Goal: Navigation & Orientation: Understand site structure

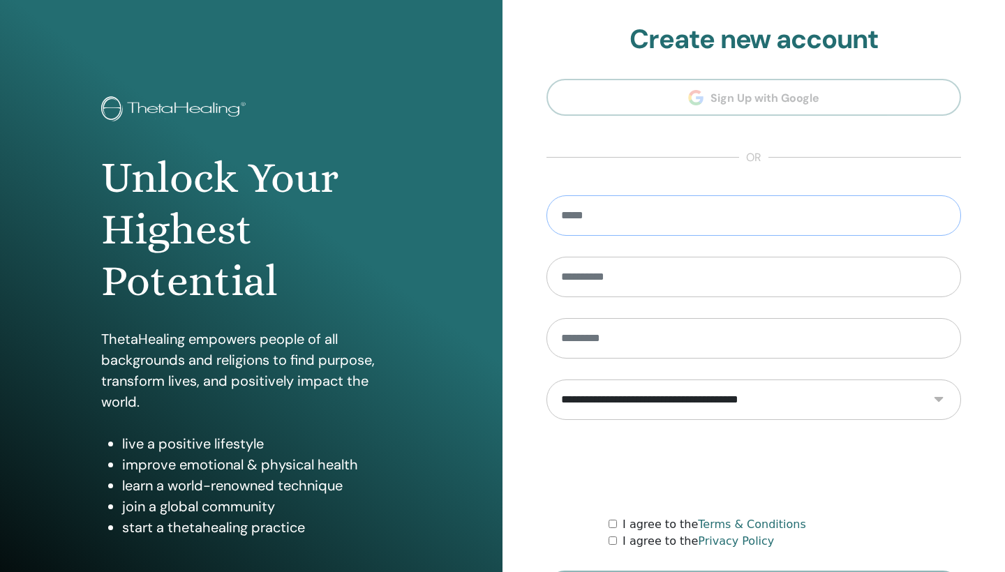
type input "**********"
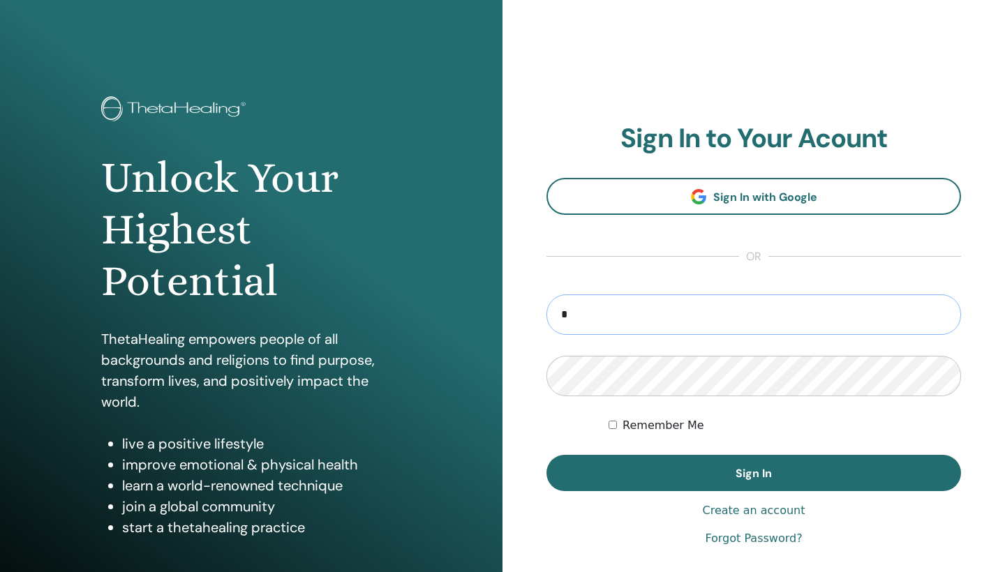
click at [583, 322] on input "*" at bounding box center [753, 314] width 415 height 40
type input "**********"
click at [754, 473] on button "Sign In" at bounding box center [753, 473] width 415 height 36
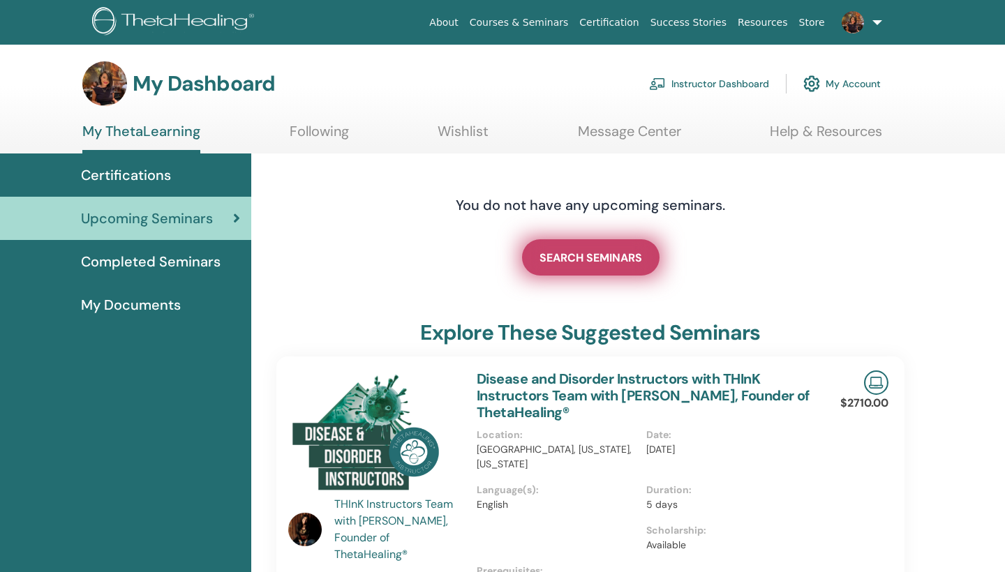
click at [606, 253] on span "SEARCH SEMINARS" at bounding box center [590, 258] width 103 height 15
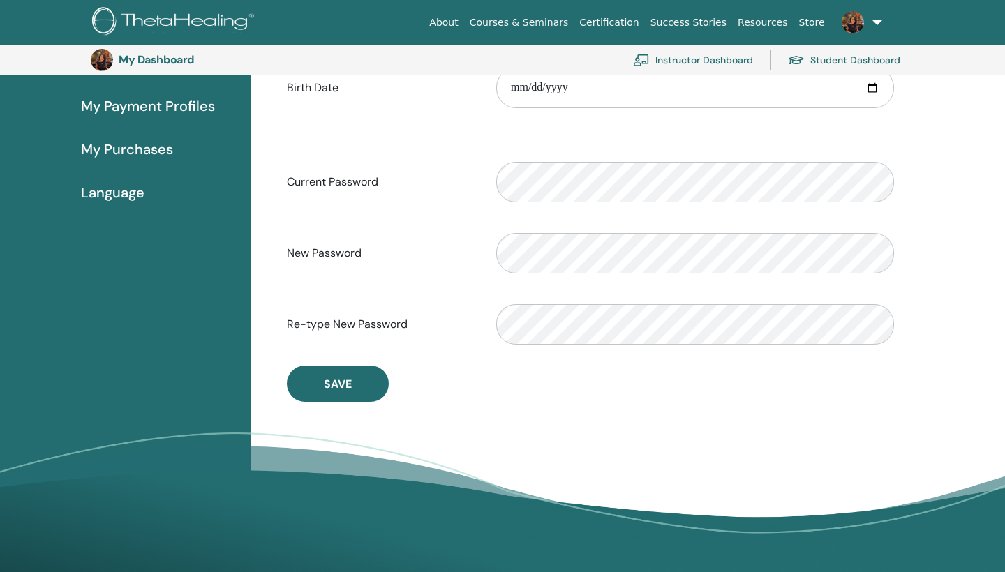
scroll to position [248, 0]
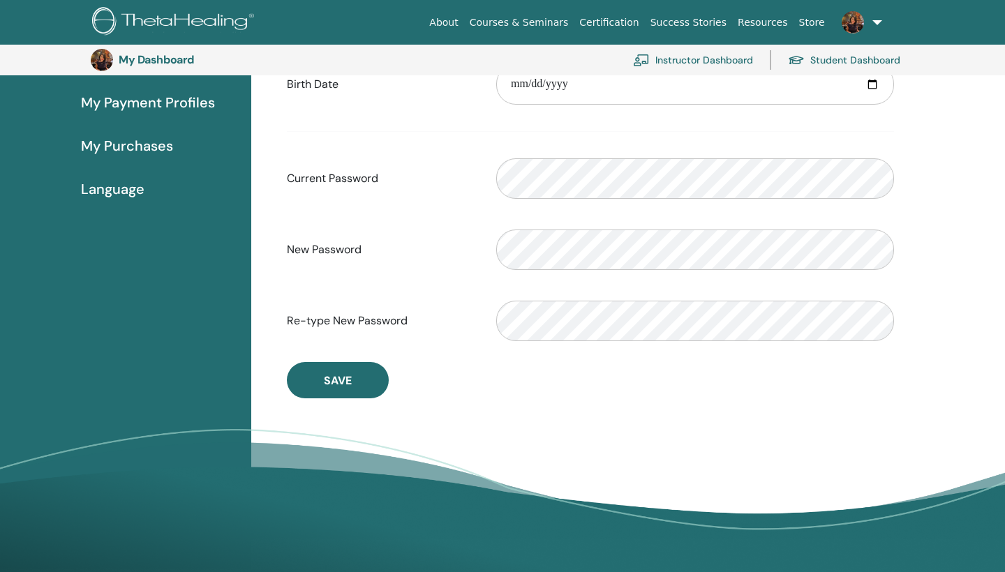
click at [178, 93] on span "My Payment Profiles" at bounding box center [148, 102] width 134 height 21
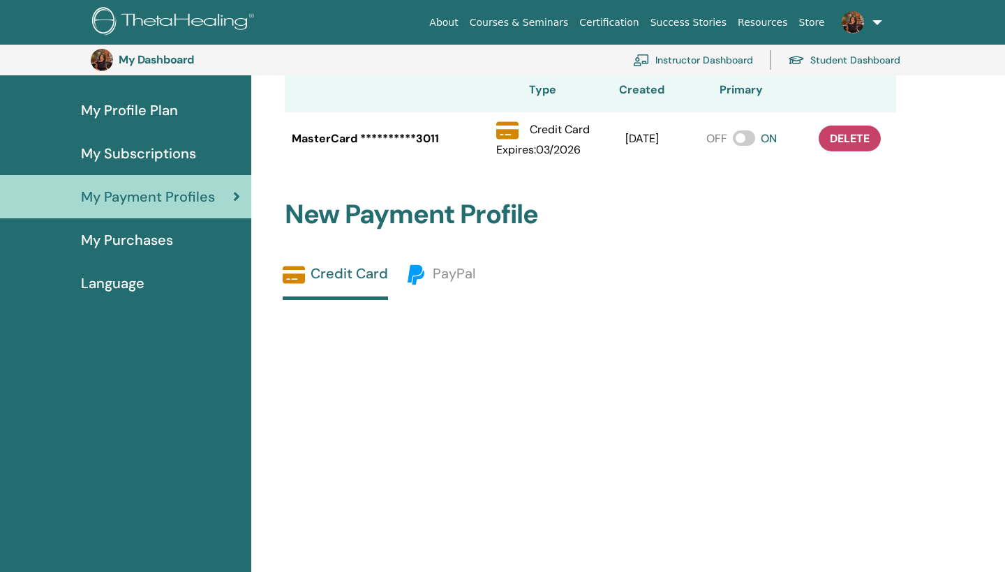
scroll to position [150, 0]
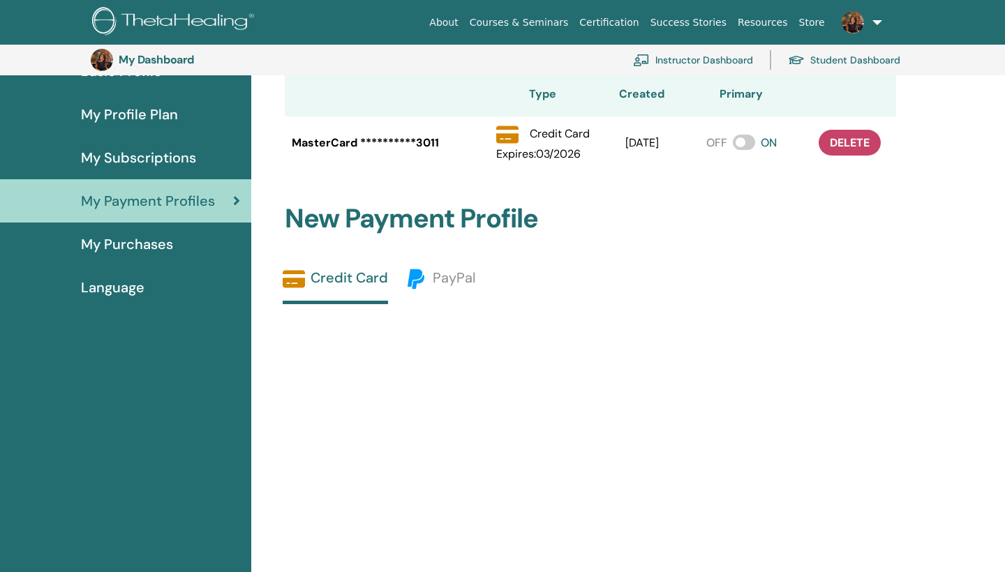
click at [142, 297] on span "Language" at bounding box center [113, 287] width 64 height 21
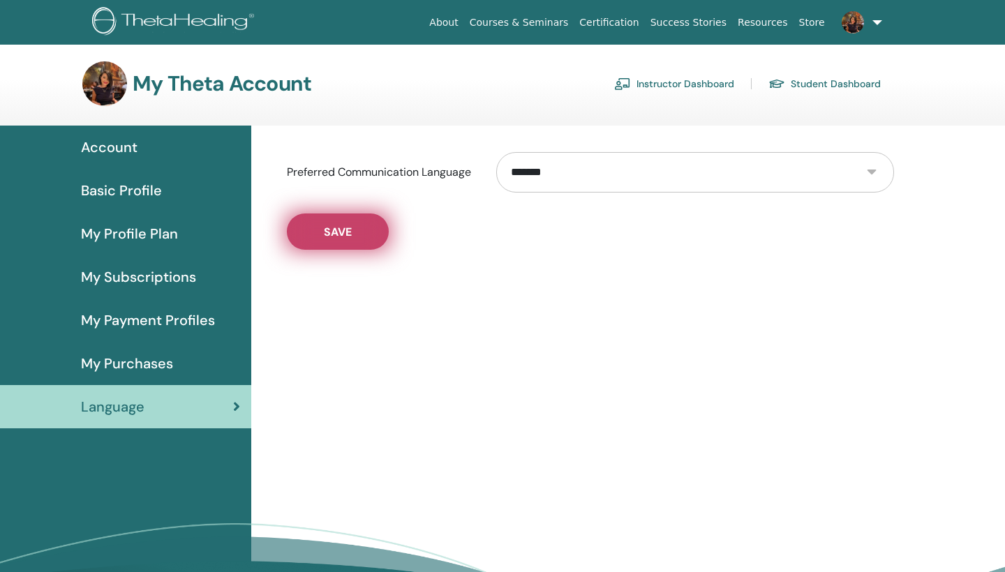
click at [359, 232] on button "Save" at bounding box center [338, 232] width 102 height 36
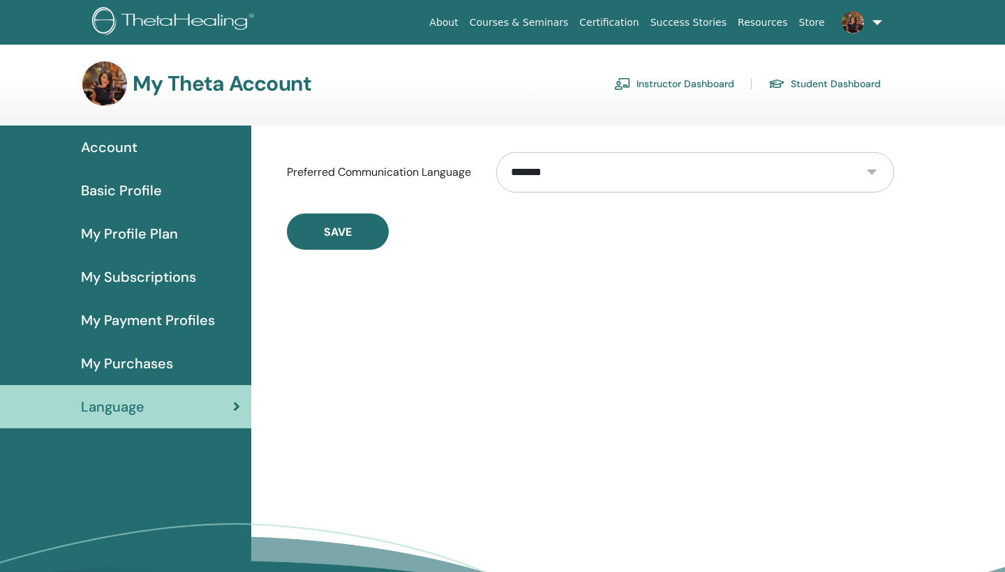
select select "***"
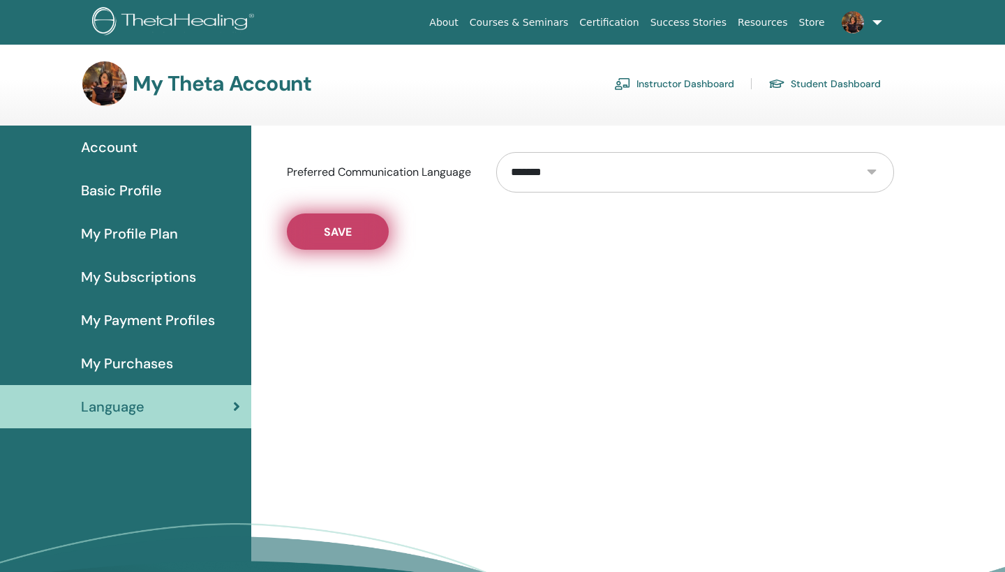
click at [325, 239] on button "Save" at bounding box center [338, 232] width 102 height 36
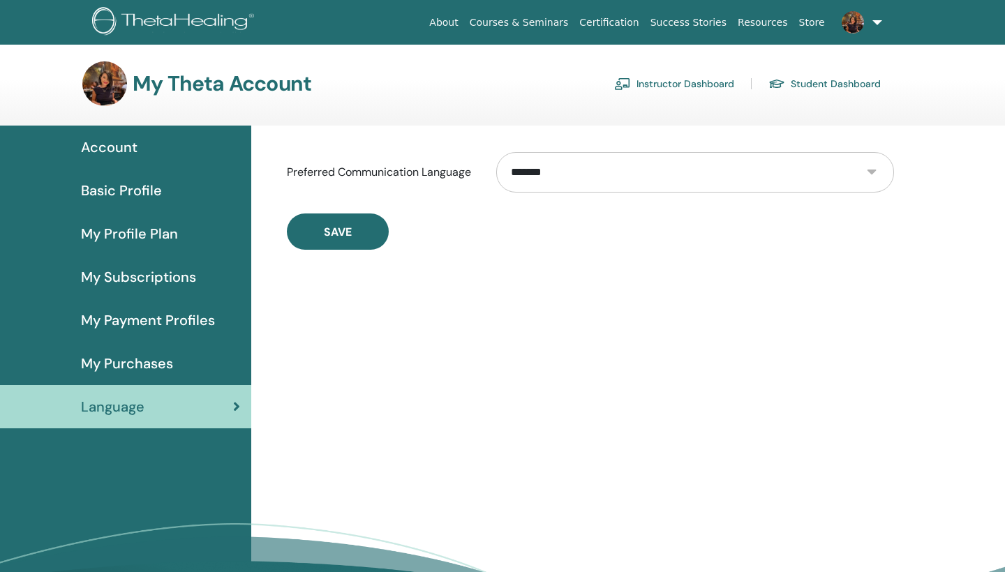
click at [146, 153] on div "Account" at bounding box center [125, 147] width 229 height 21
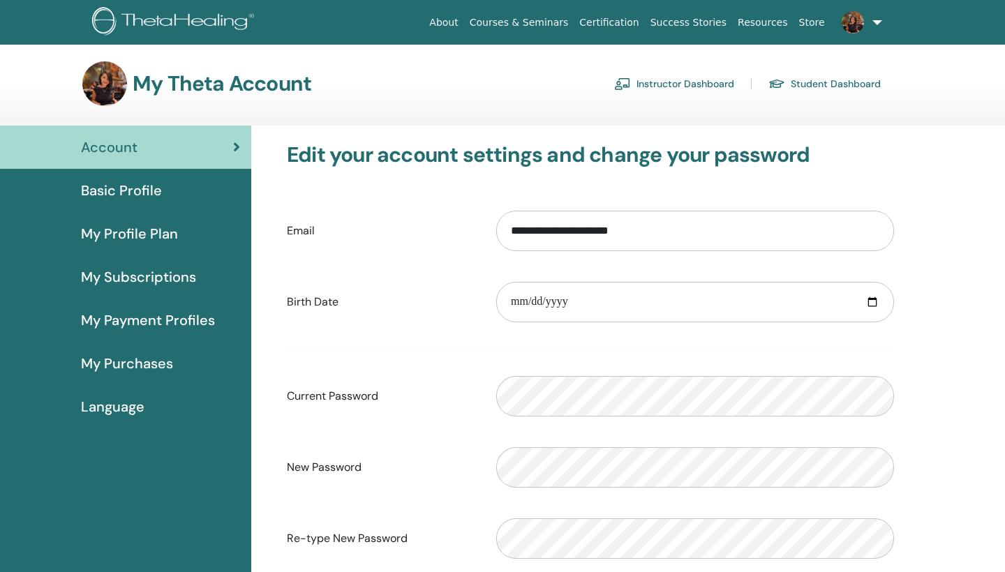
click at [809, 82] on link "Student Dashboard" at bounding box center [824, 84] width 112 height 22
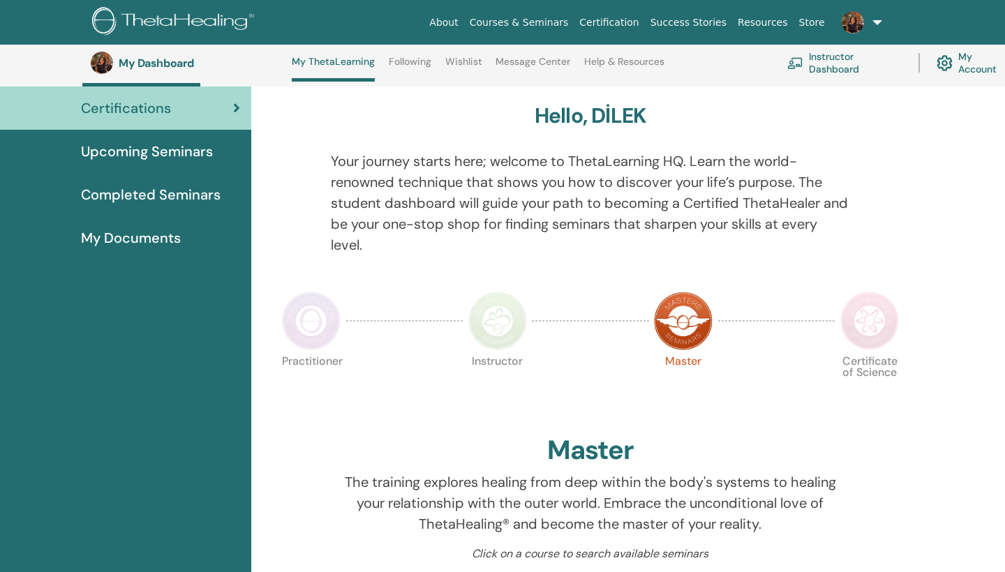
scroll to position [-1, 0]
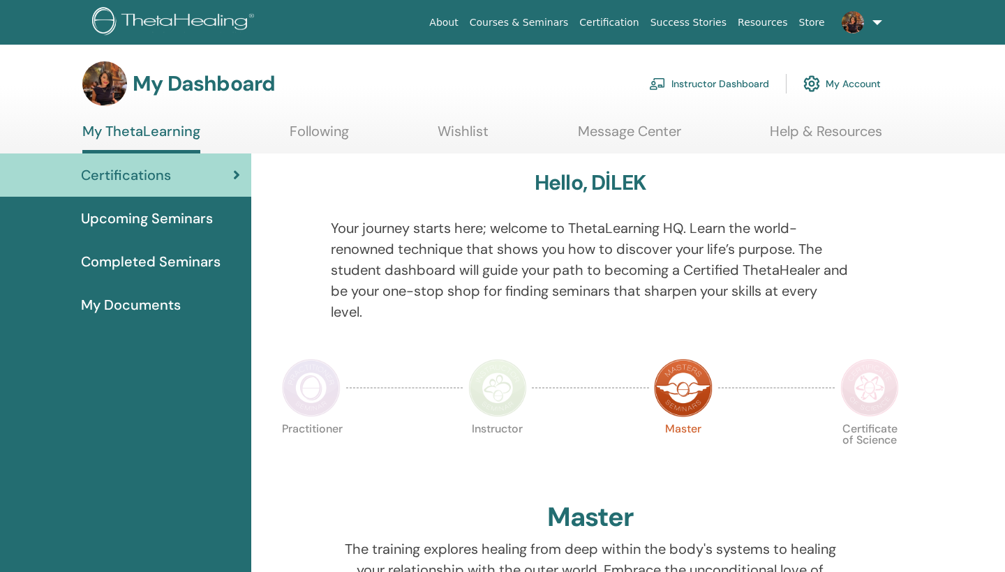
click at [536, 25] on link "Courses & Seminars" at bounding box center [519, 23] width 110 height 26
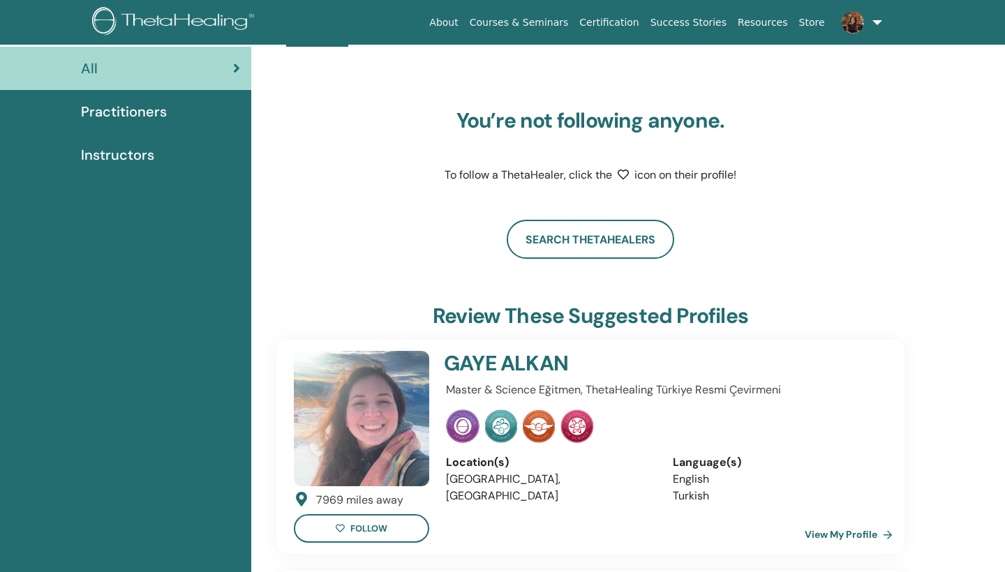
scroll to position [63, 0]
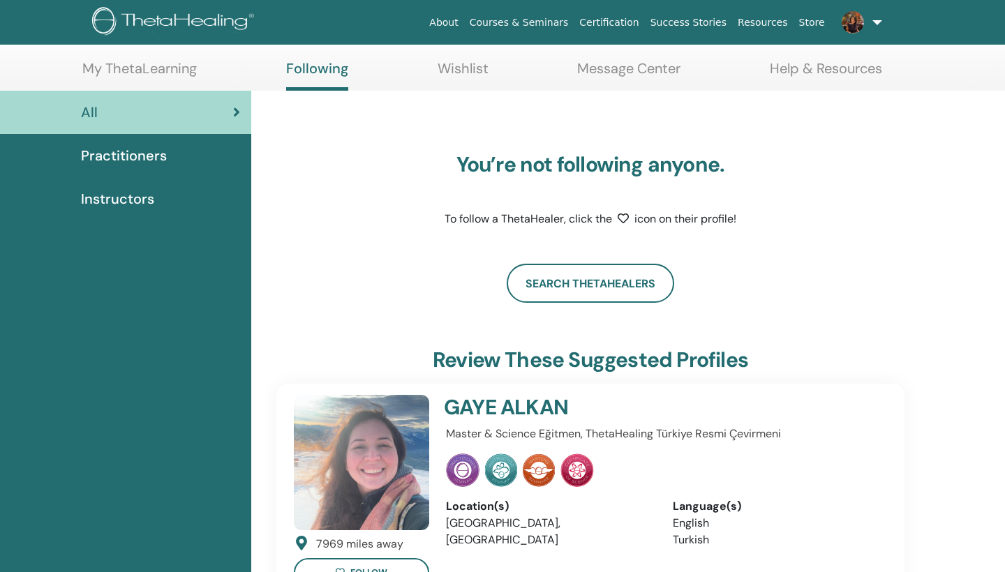
click at [134, 199] on span "Instructors" at bounding box center [117, 198] width 73 height 21
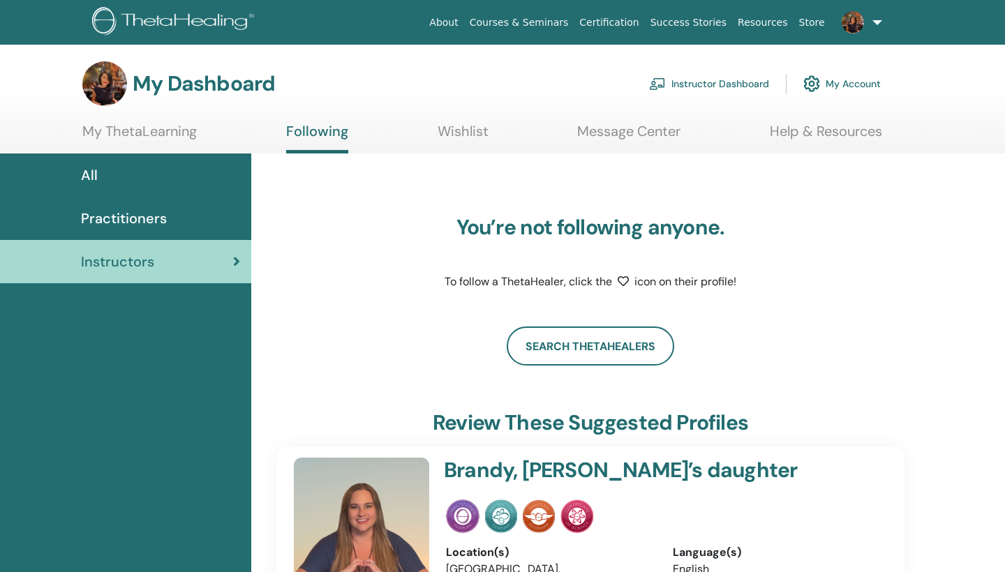
click at [144, 205] on link "Practitioners" at bounding box center [125, 218] width 251 height 43
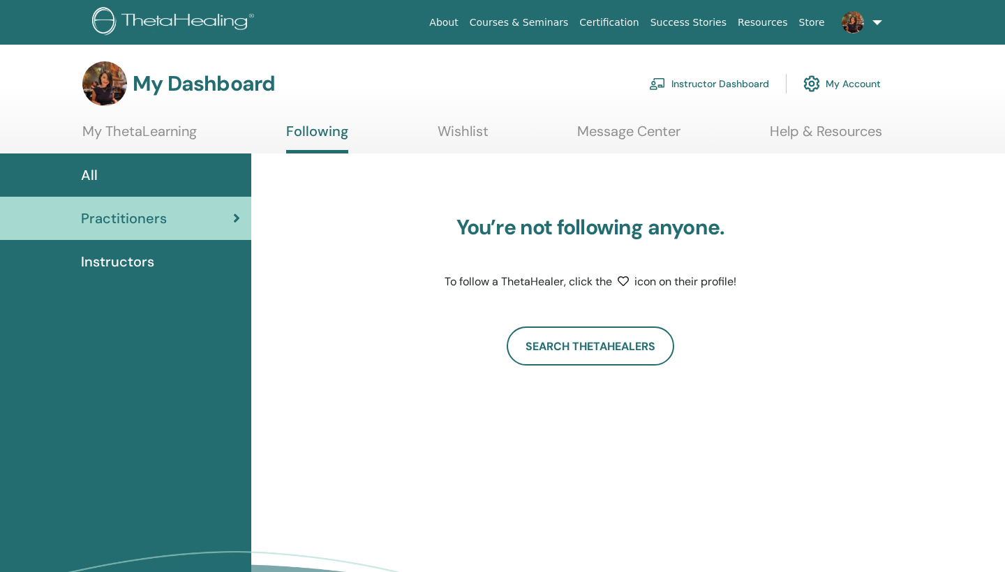
click at [178, 125] on link "My ThetaLearning" at bounding box center [139, 136] width 114 height 27
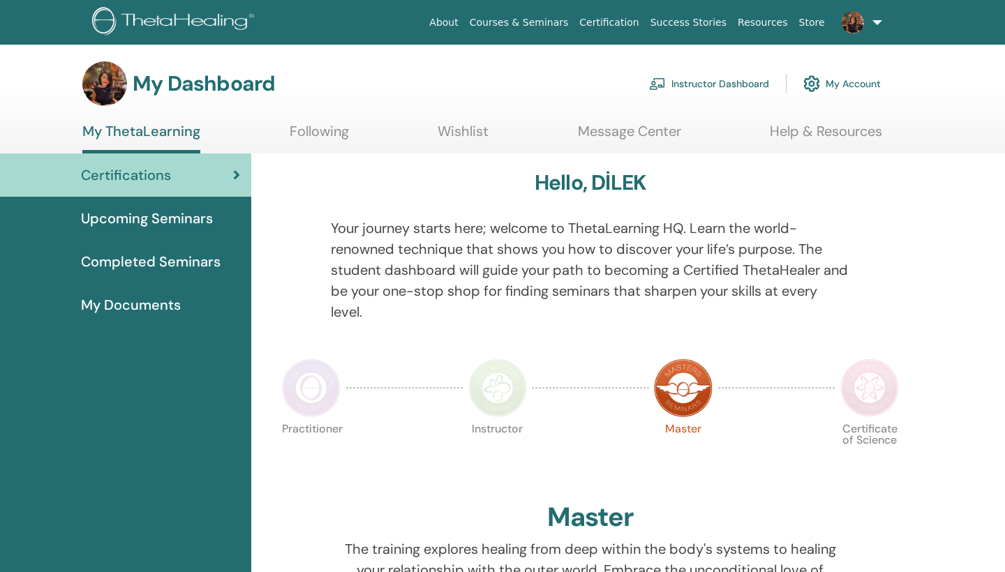
click at [149, 258] on span "Completed Seminars" at bounding box center [151, 261] width 140 height 21
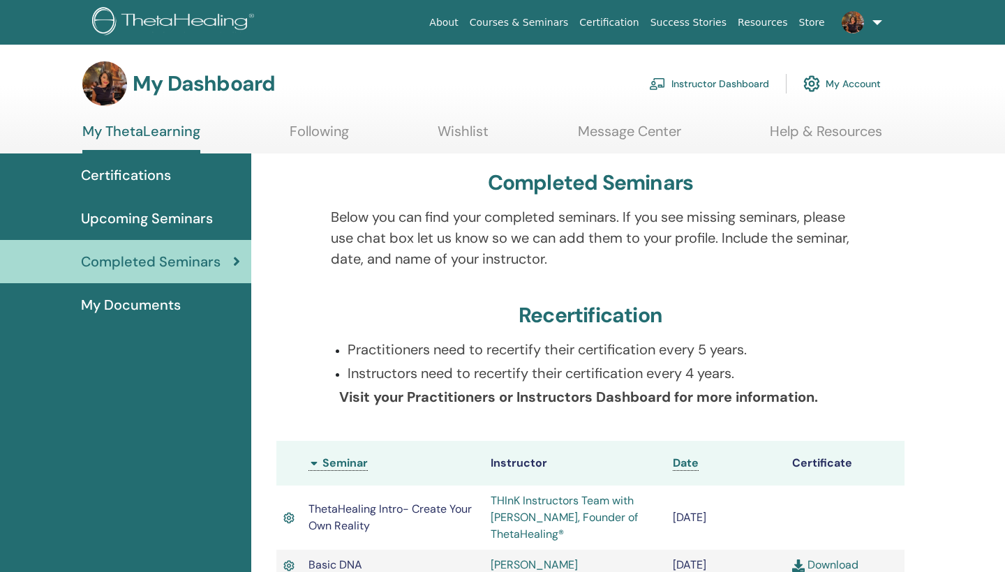
click at [126, 304] on span "My Documents" at bounding box center [131, 304] width 100 height 21
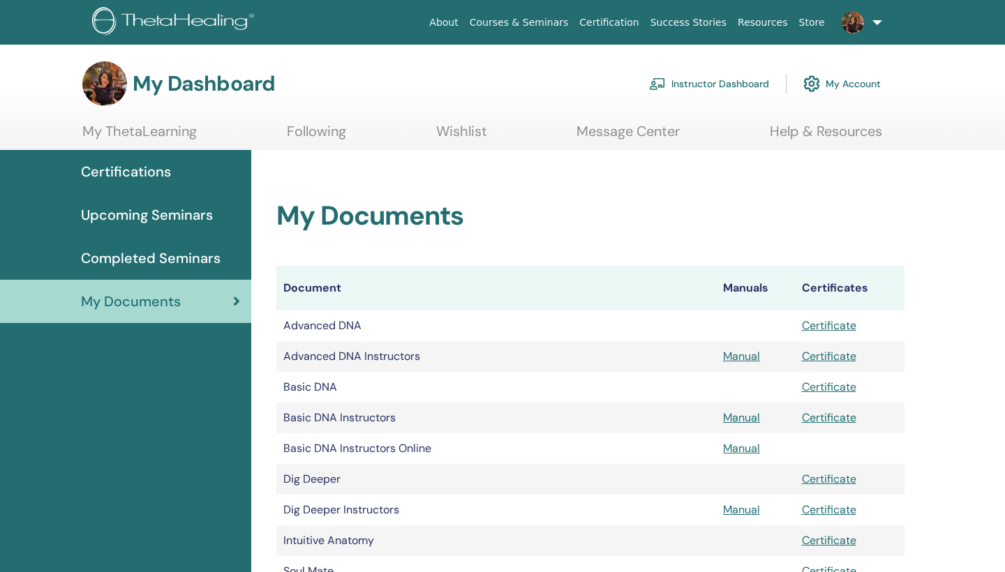
click at [467, 127] on link "Wishlist" at bounding box center [461, 136] width 51 height 27
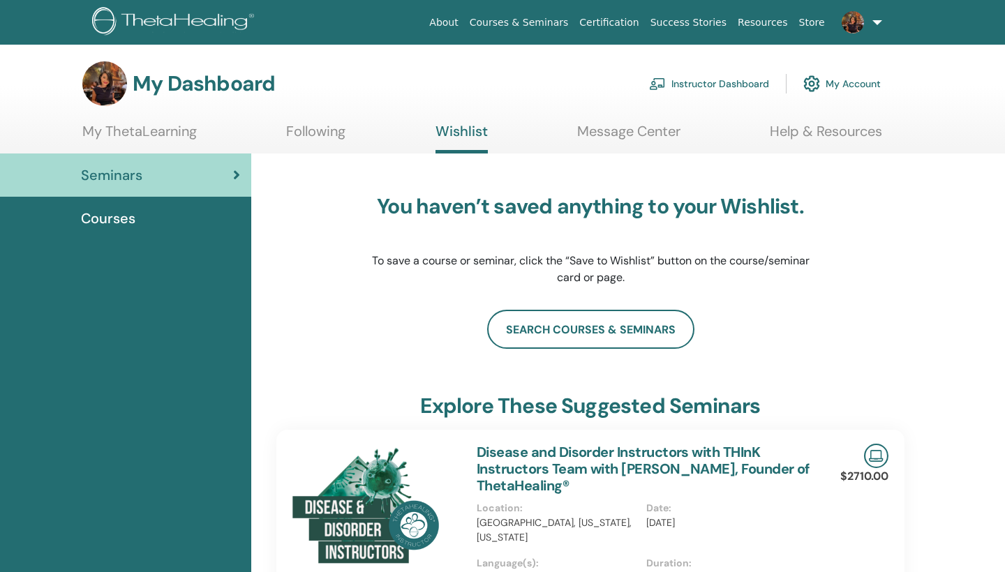
click at [738, 77] on link "Instructor Dashboard" at bounding box center [709, 83] width 120 height 31
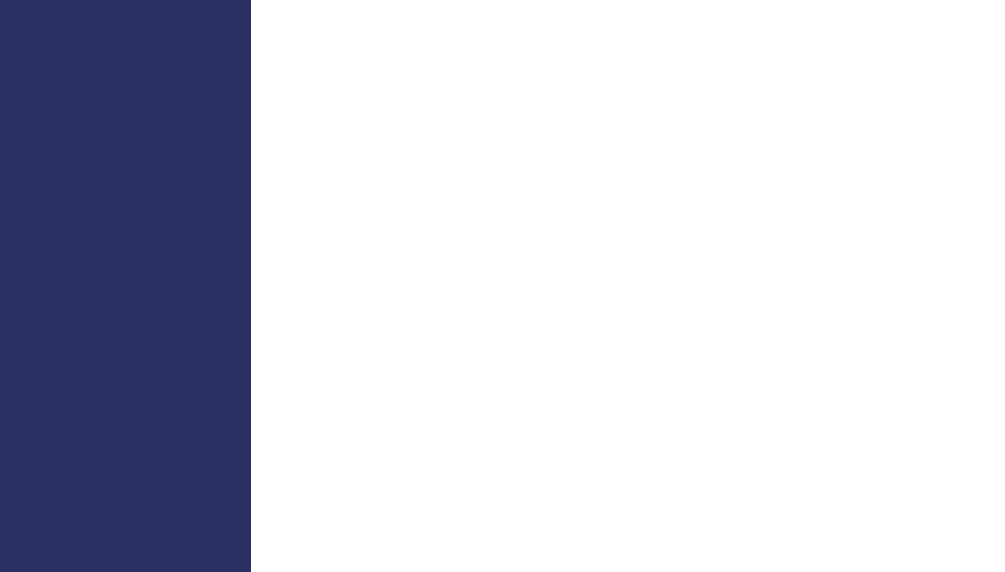
scroll to position [733, 0]
